Goal: Task Accomplishment & Management: Complete application form

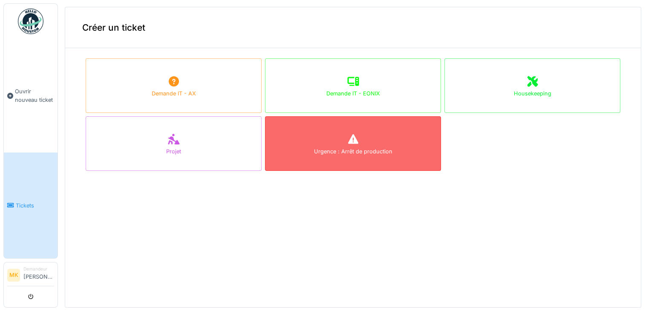
click at [283, 155] on div "Urgence : Arrêt de production" at bounding box center [353, 143] width 176 height 55
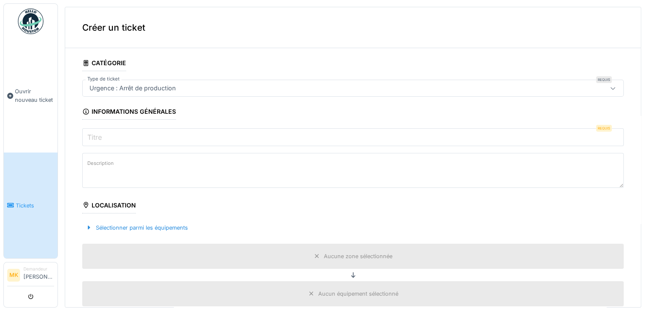
click at [124, 143] on input "Titre" at bounding box center [353, 137] width 542 height 18
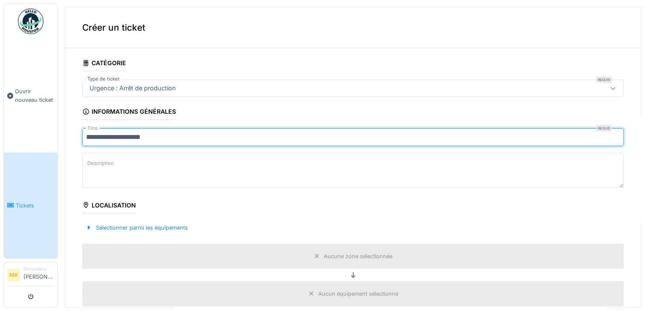
type input "**********"
click at [104, 164] on label "Description" at bounding box center [101, 163] width 30 height 11
click at [104, 164] on textarea "Description" at bounding box center [353, 170] width 542 height 35
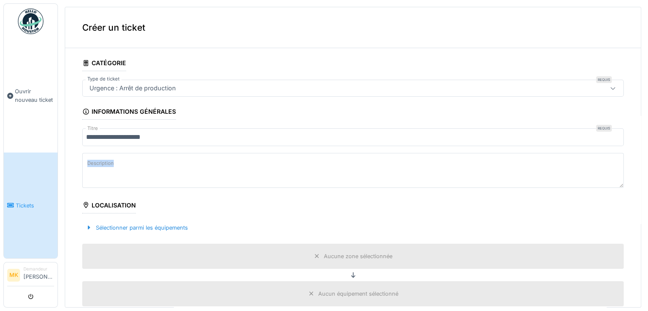
click at [104, 164] on label "Description" at bounding box center [101, 163] width 30 height 11
click at [104, 164] on textarea "Description" at bounding box center [353, 170] width 542 height 35
click at [104, 164] on label "Description" at bounding box center [101, 163] width 30 height 11
click at [104, 164] on textarea "Description" at bounding box center [353, 170] width 542 height 35
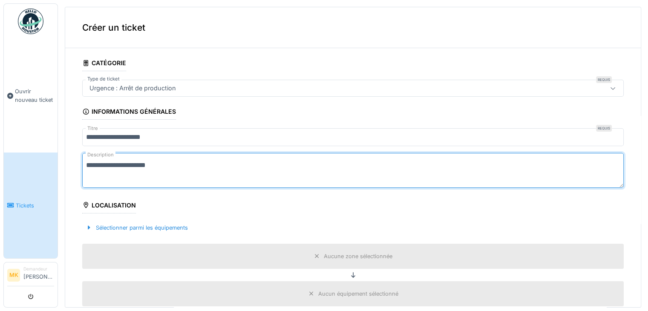
type textarea "**********"
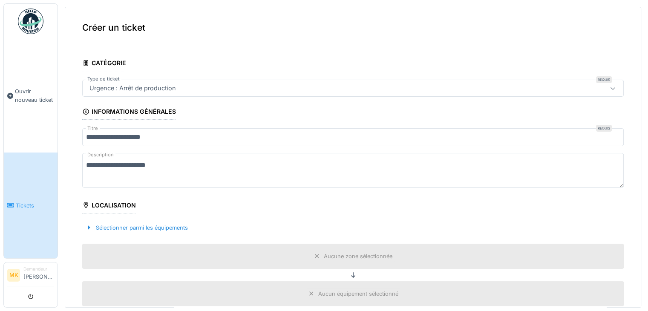
click at [116, 208] on div "Localisation" at bounding box center [109, 206] width 54 height 14
click at [123, 231] on div "Sélectionner parmi les équipements" at bounding box center [136, 228] width 109 height 12
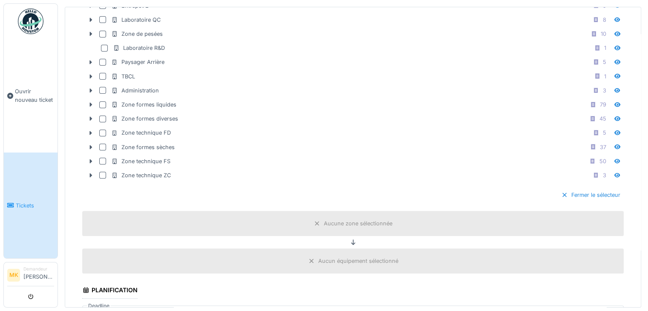
scroll to position [329, 0]
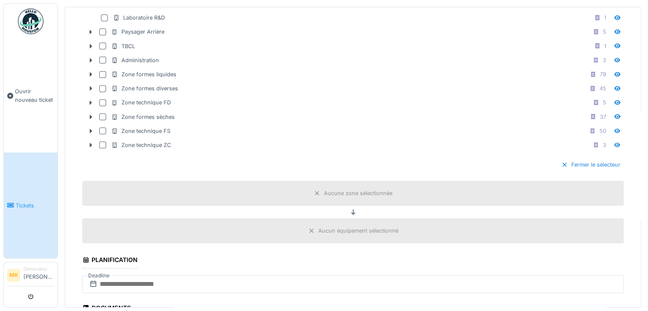
click at [635, 213] on div "**********" at bounding box center [353, 154] width 590 height 308
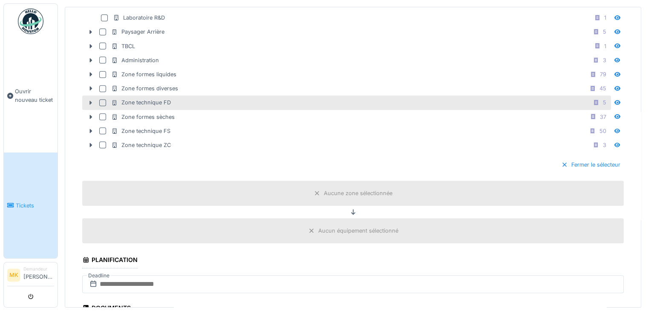
click at [91, 102] on icon at bounding box center [90, 103] width 7 height 6
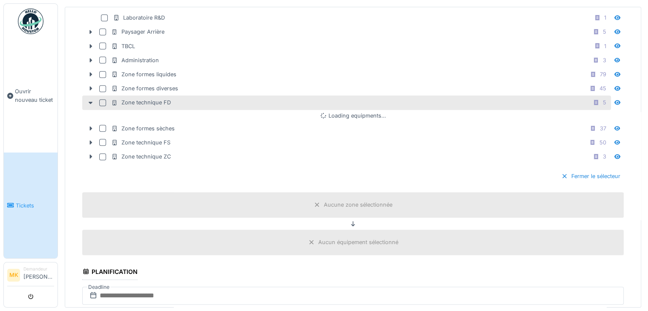
click at [105, 100] on div at bounding box center [102, 102] width 7 height 7
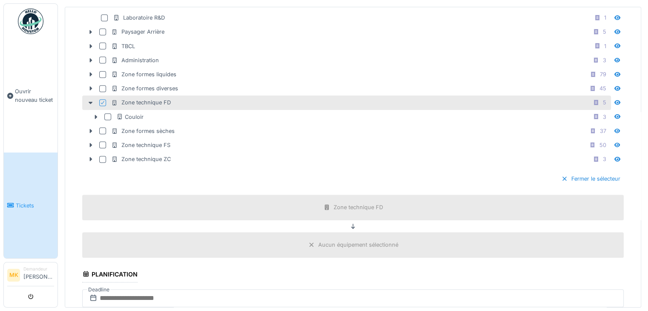
click at [101, 101] on icon at bounding box center [102, 103] width 5 height 4
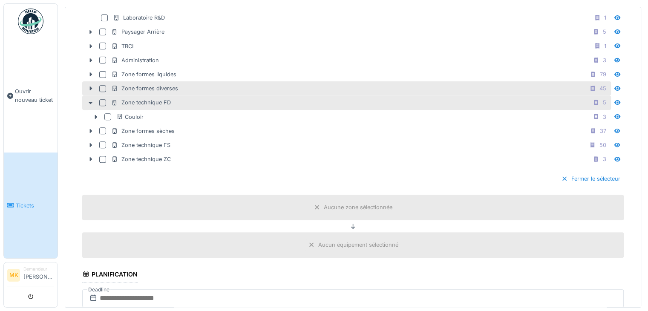
click at [101, 86] on div at bounding box center [102, 88] width 7 height 7
click at [94, 86] on icon at bounding box center [90, 89] width 7 height 6
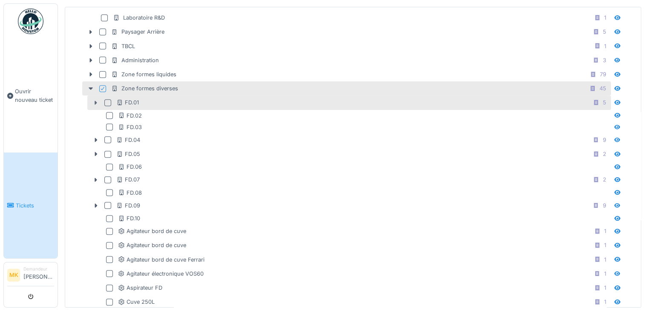
click at [92, 99] on div at bounding box center [96, 102] width 14 height 9
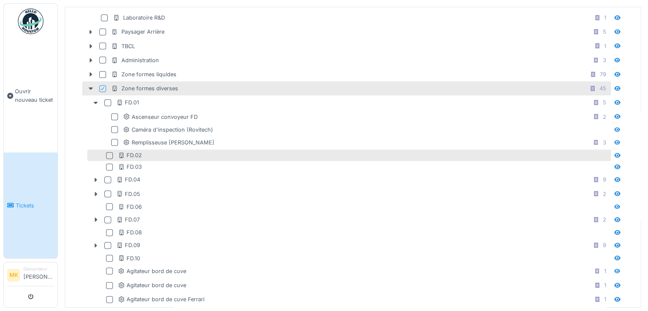
click at [94, 153] on icon at bounding box center [92, 155] width 5 height 5
click at [95, 155] on div "FD.02" at bounding box center [349, 156] width 524 height 12
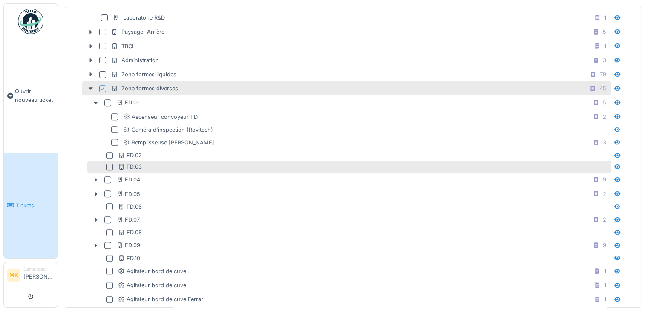
click at [94, 167] on div "FD.03" at bounding box center [349, 167] width 524 height 12
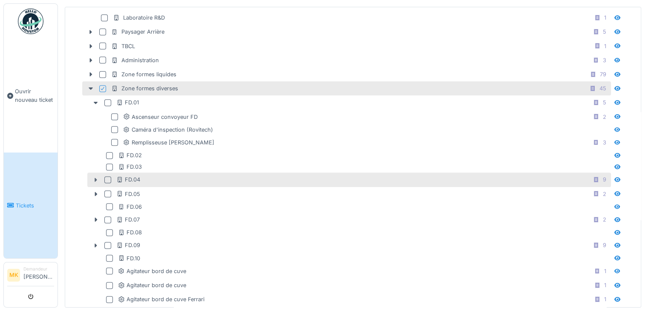
click at [92, 177] on div at bounding box center [96, 180] width 14 height 9
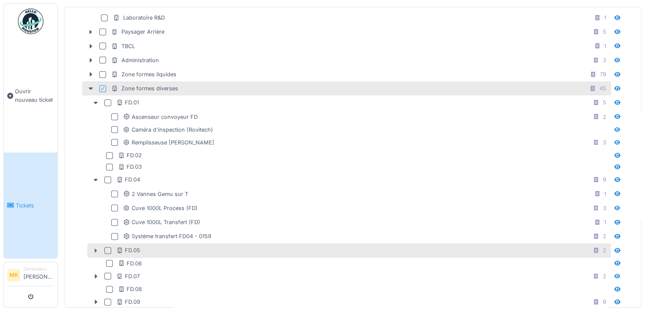
click at [96, 248] on icon at bounding box center [95, 251] width 7 height 6
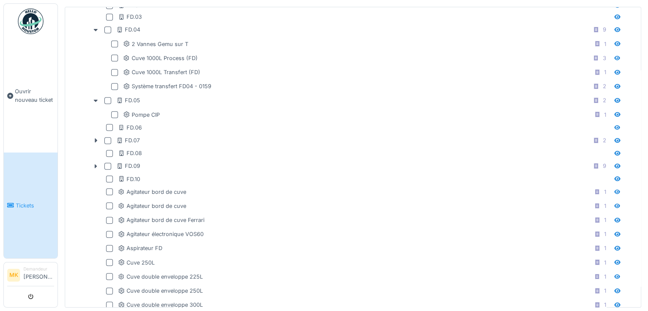
scroll to position [492, 0]
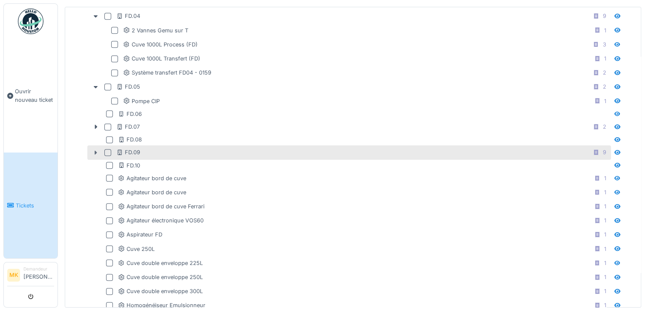
click at [92, 150] on icon at bounding box center [95, 153] width 7 height 6
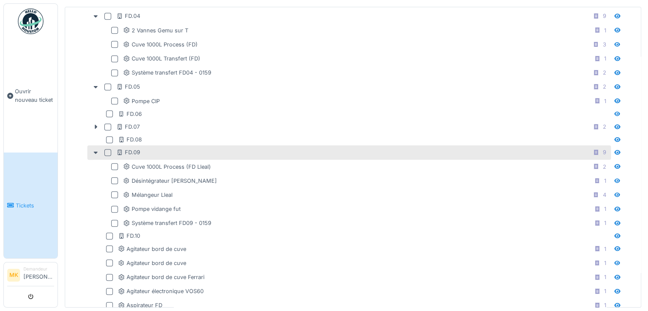
click at [108, 149] on div at bounding box center [107, 152] width 7 height 7
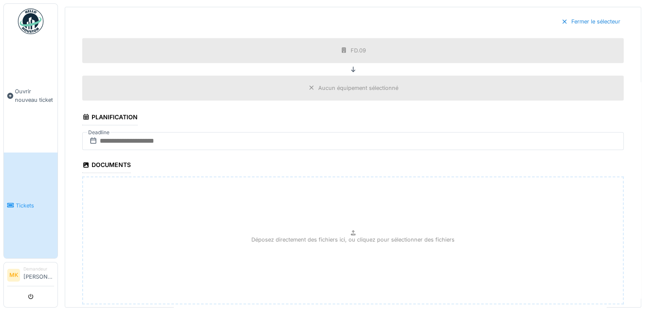
scroll to position [1050, 0]
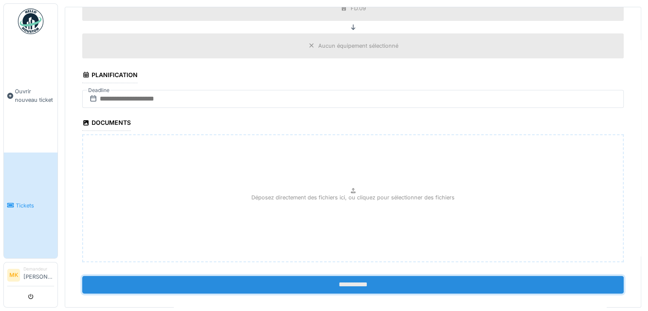
click at [318, 276] on input "**********" at bounding box center [353, 285] width 542 height 18
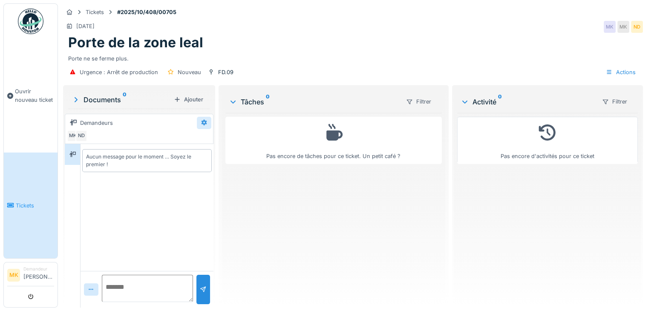
click at [201, 120] on icon at bounding box center [204, 123] width 7 height 6
click at [211, 136] on div "Modifier" at bounding box center [215, 141] width 35 height 13
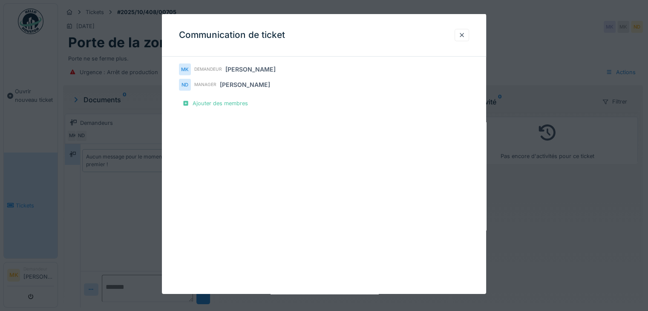
click at [244, 97] on div "MK [PERSON_NAME] ND Manager [PERSON_NAME] des membres" at bounding box center [324, 86] width 290 height 46
click at [237, 101] on div "Ajouter des membres" at bounding box center [215, 104] width 72 height 12
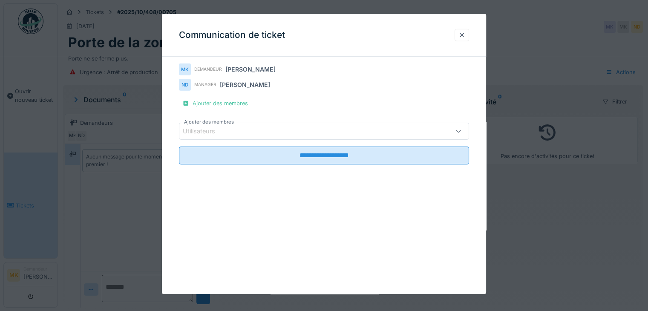
click at [234, 127] on div "Utilisateurs" at bounding box center [306, 131] width 247 height 9
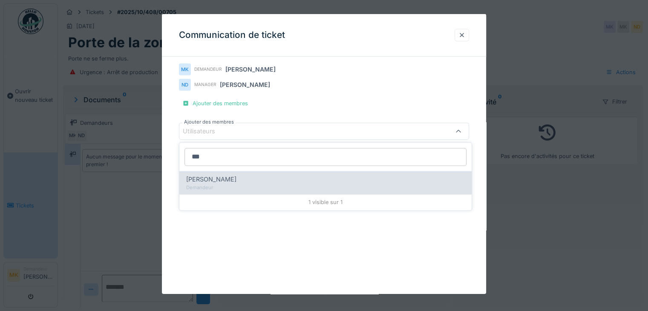
type input "***"
click at [251, 179] on div "[PERSON_NAME]" at bounding box center [325, 179] width 279 height 9
type input "****"
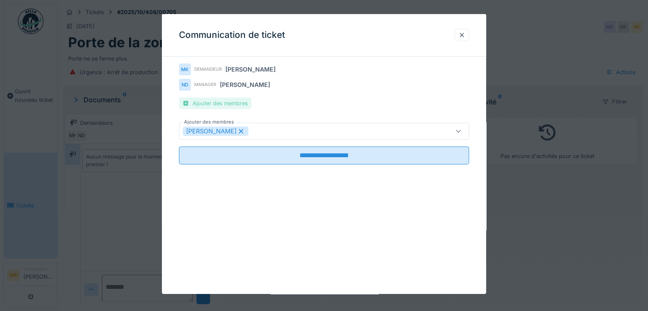
click at [236, 103] on div "Ajouter des membres" at bounding box center [215, 104] width 72 height 12
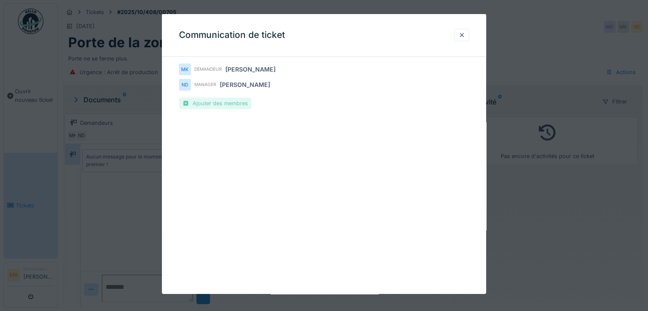
click at [236, 103] on div "Ajouter des membres" at bounding box center [215, 104] width 72 height 12
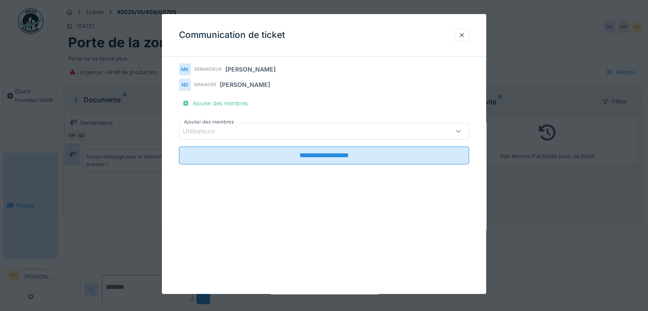
click at [231, 133] on div "Utilisateurs" at bounding box center [306, 131] width 247 height 9
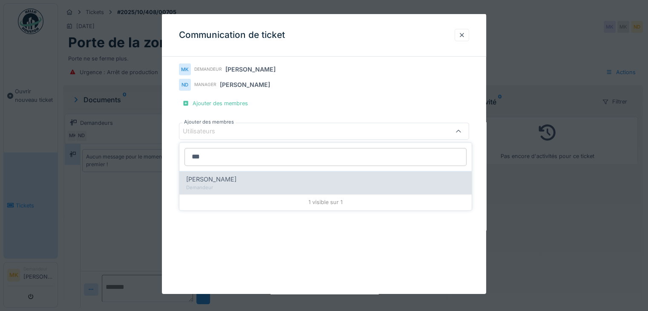
type input "***"
click at [311, 186] on div "Demandeur" at bounding box center [325, 187] width 279 height 7
type input "****"
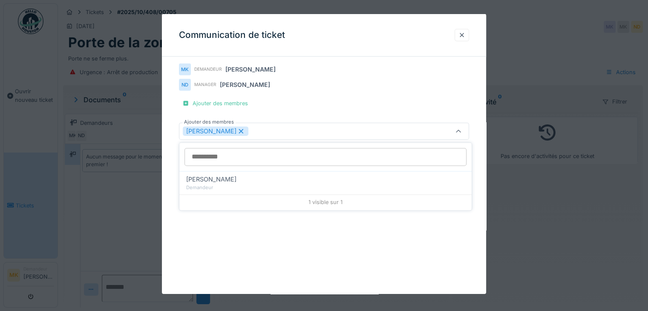
click at [462, 129] on icon at bounding box center [458, 132] width 7 height 6
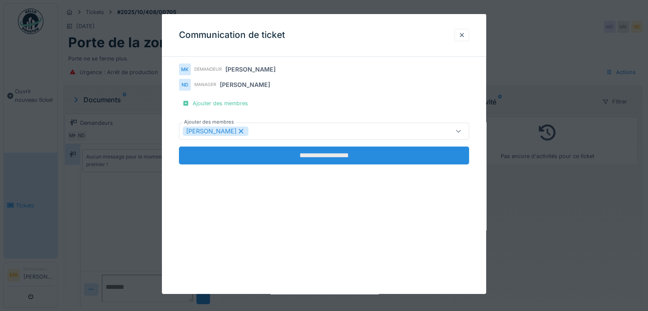
click at [352, 157] on input "**********" at bounding box center [324, 156] width 290 height 18
